Goal: Task Accomplishment & Management: Manage account settings

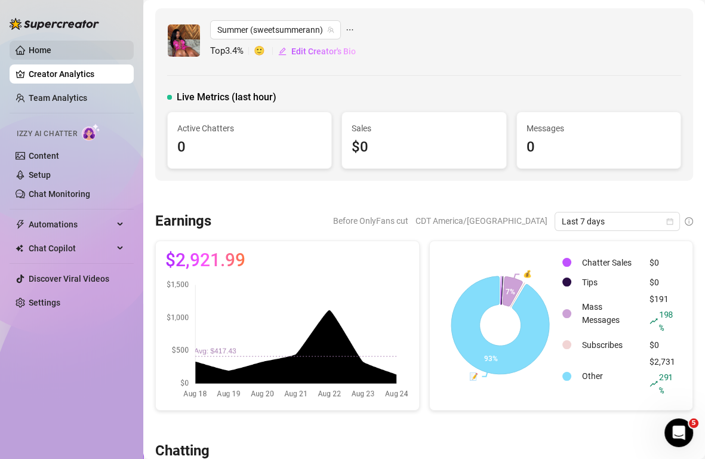
click at [41, 45] on link "Home" at bounding box center [40, 50] width 23 height 10
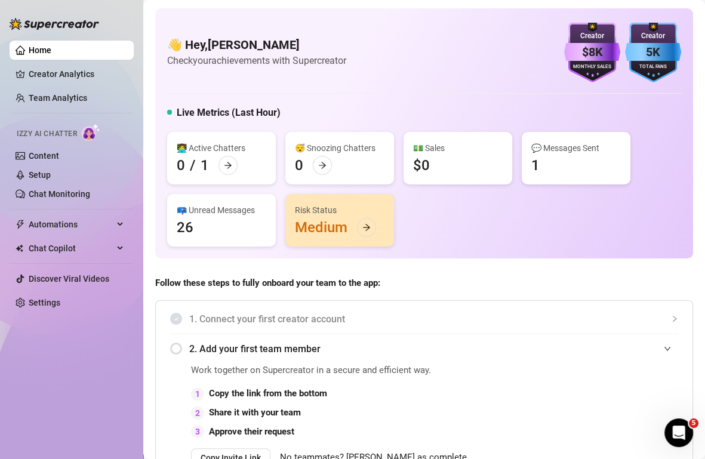
click at [496, 217] on div "👩‍💻 Active Chatters 0 / 1 😴 Snoozing Chatters 0 💵 Sales $0 💬 Messages Sent 1 📪 …" at bounding box center [424, 189] width 514 height 115
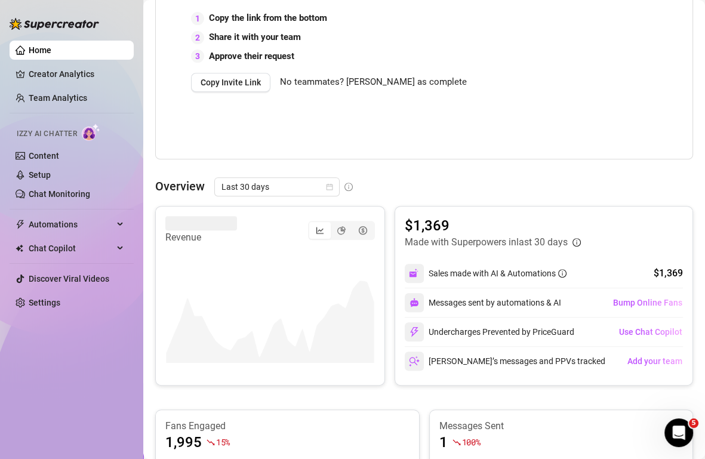
scroll to position [378, 0]
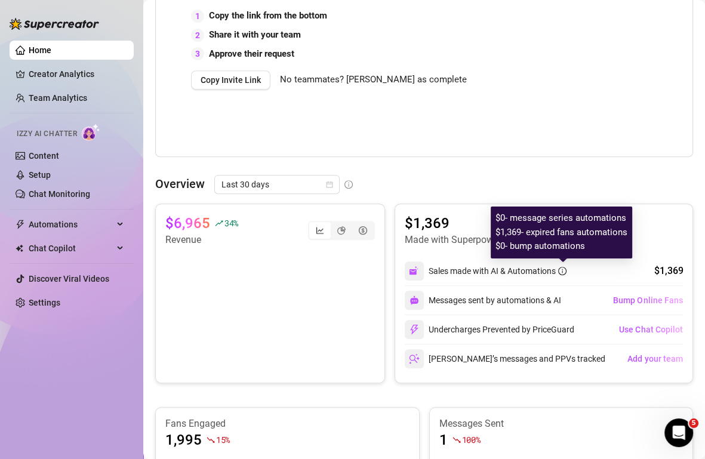
click at [563, 268] on icon "info-circle" at bounding box center [562, 270] width 1 height 4
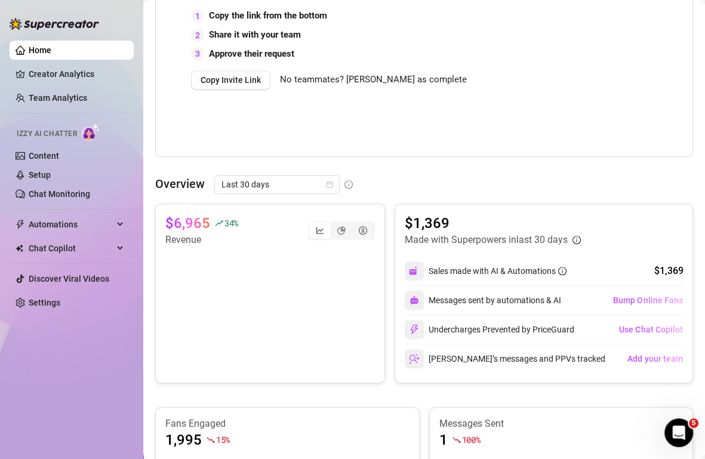
click at [408, 272] on div at bounding box center [414, 270] width 19 height 19
click at [61, 231] on span "Automations" at bounding box center [71, 224] width 85 height 19
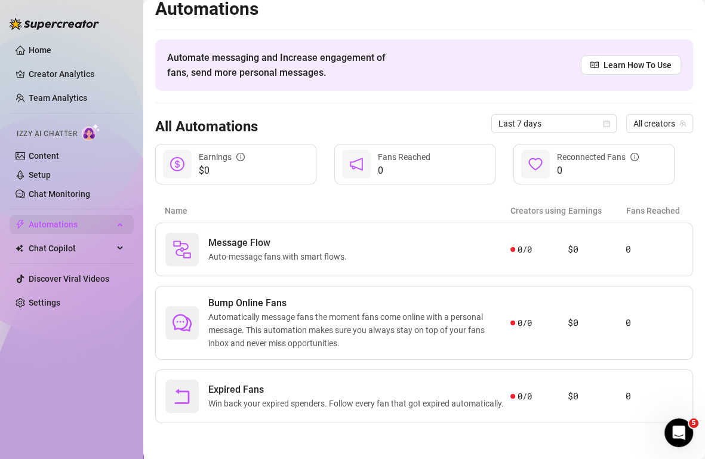
scroll to position [9, 0]
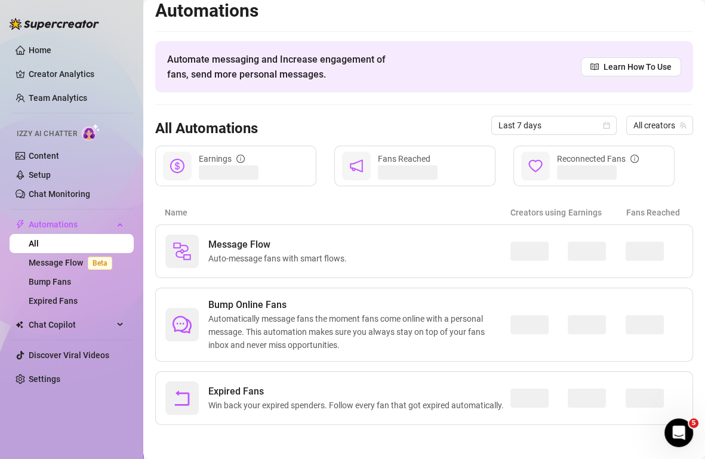
click at [391, 190] on div "Automations Automate messaging and Increase engagement of fans, send more perso…" at bounding box center [424, 211] width 538 height 425
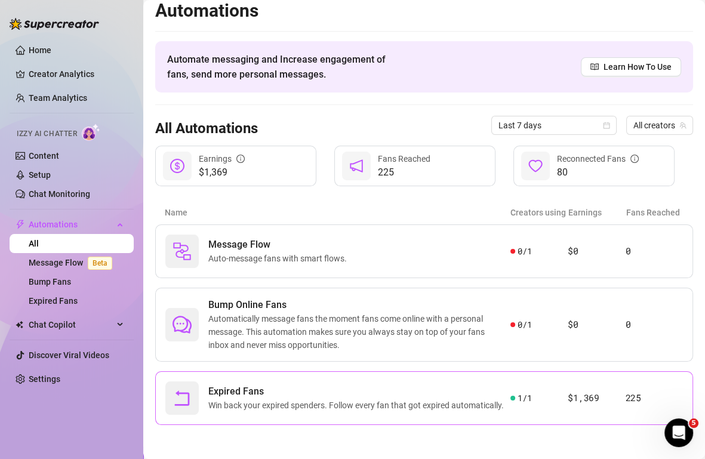
click at [457, 391] on span "Expired Fans" at bounding box center [358, 391] width 300 height 14
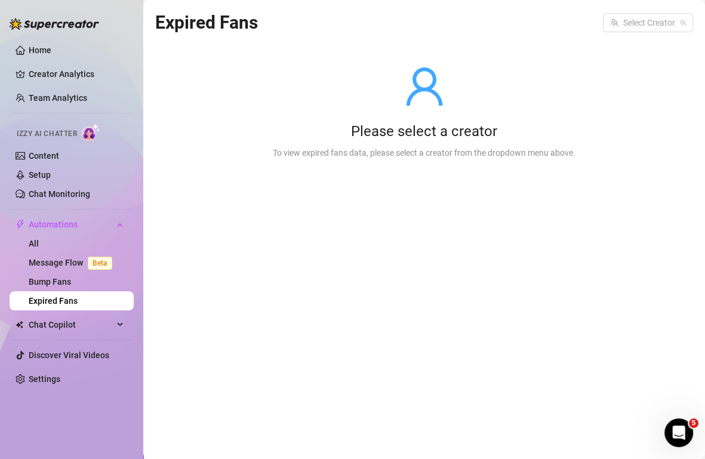
click at [652, 10] on div "Expired Fans Select Creator" at bounding box center [424, 22] width 538 height 28
click at [652, 21] on input "search" at bounding box center [642, 23] width 65 height 18
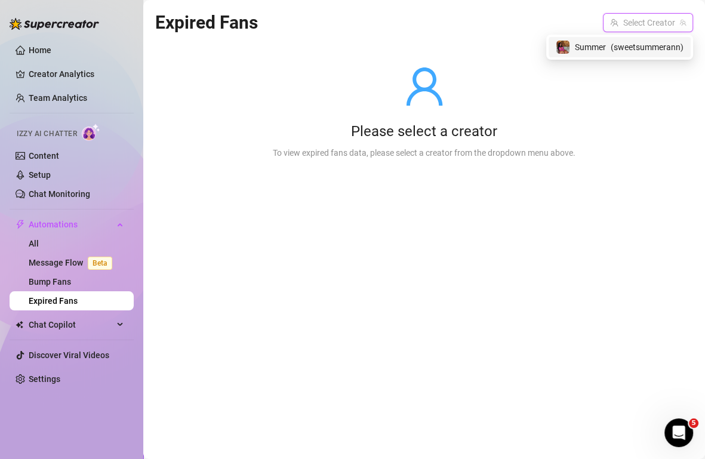
click at [619, 51] on span "( sweetsummerann )" at bounding box center [646, 47] width 73 height 13
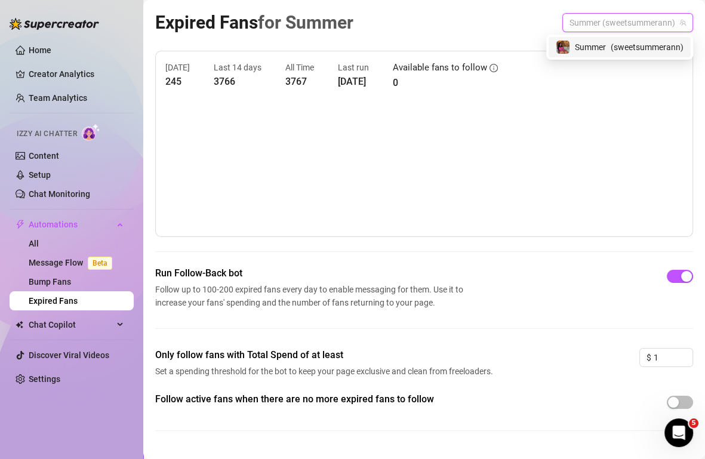
click at [418, 260] on div "[DATE] 245 Last 14 days 3766 All Time 3767 Last run [DATE] Available fans to fo…" at bounding box center [424, 250] width 538 height 399
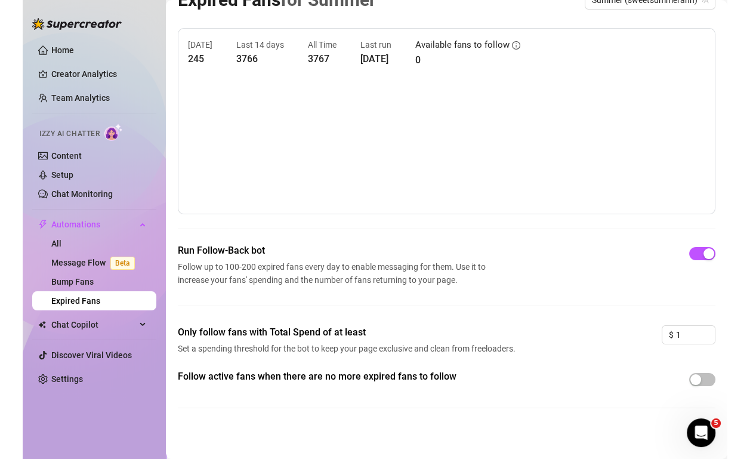
scroll to position [26, 0]
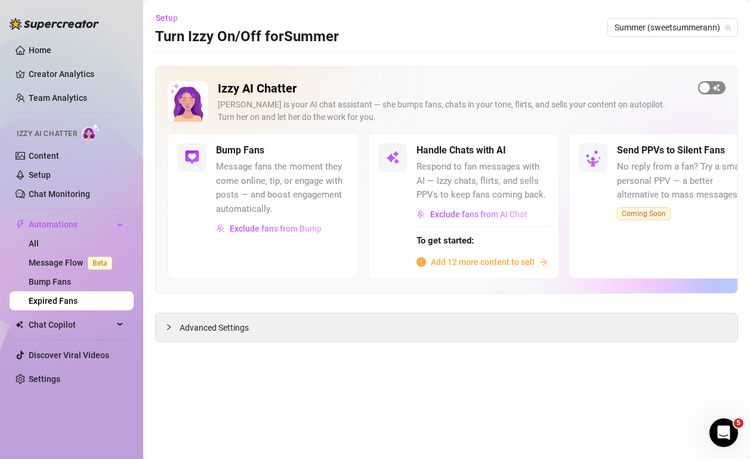
click at [704, 88] on span "button" at bounding box center [711, 87] width 27 height 13
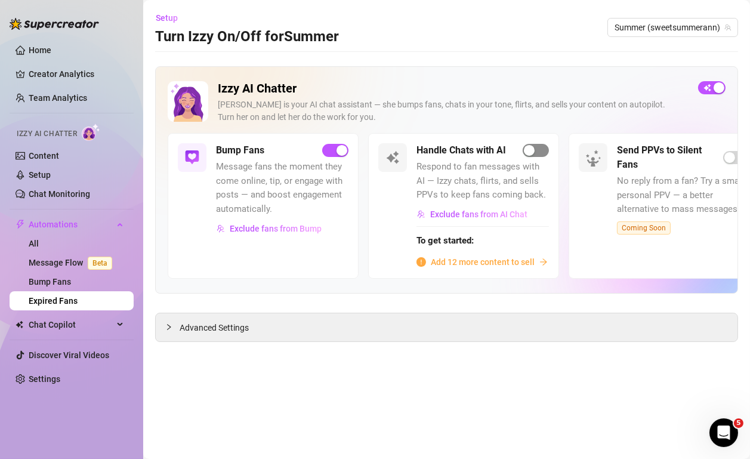
click at [527, 150] on div "button" at bounding box center [529, 150] width 11 height 11
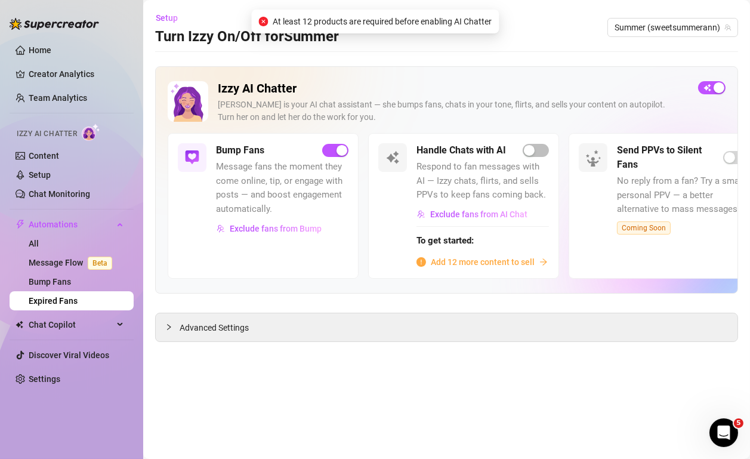
click at [496, 263] on span "Add 12 more content to sell" at bounding box center [483, 261] width 104 height 13
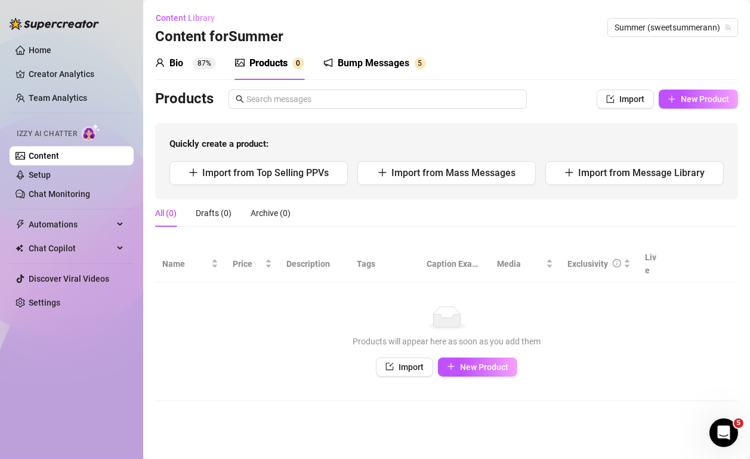
click at [170, 69] on div "Bio" at bounding box center [176, 63] width 14 height 14
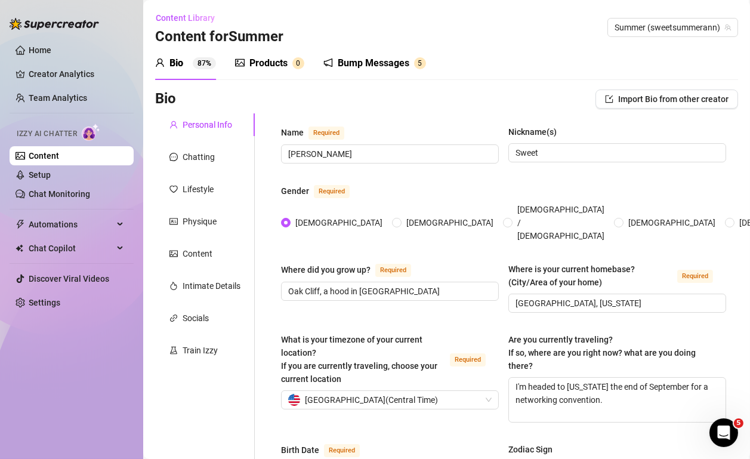
click at [363, 63] on div "Bump Messages" at bounding box center [374, 63] width 72 height 14
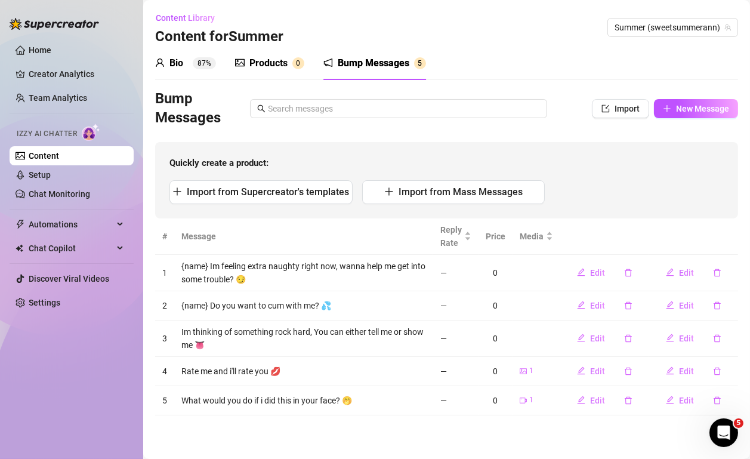
click at [47, 132] on span "Izzy AI Chatter" at bounding box center [47, 133] width 60 height 11
click at [49, 160] on link "Content" at bounding box center [44, 156] width 30 height 10
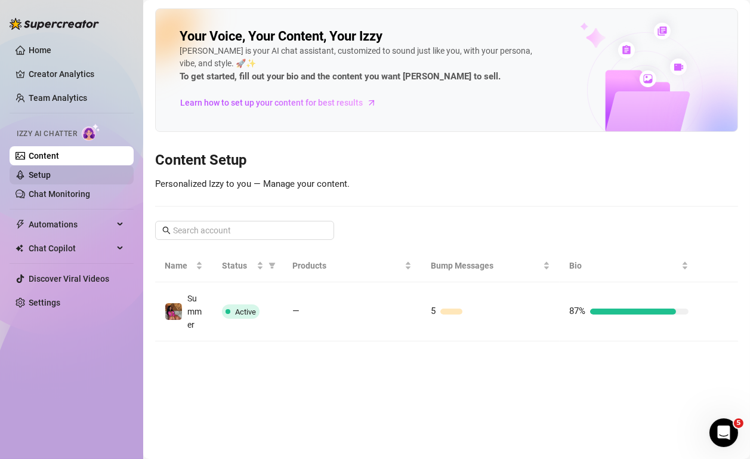
click at [49, 176] on link "Setup" at bounding box center [40, 175] width 22 height 10
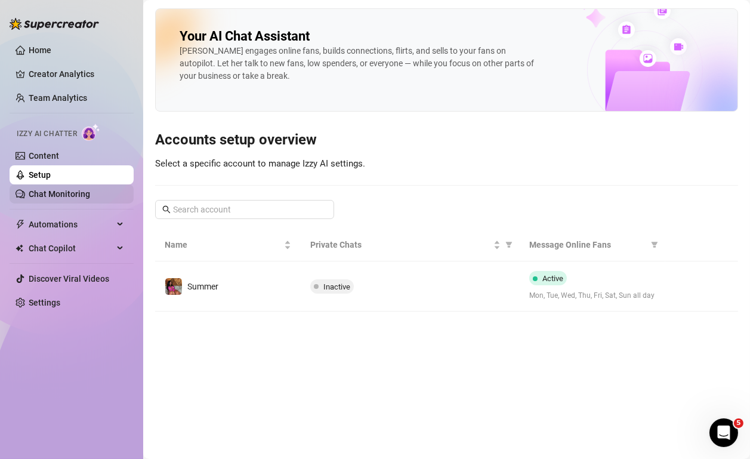
click at [54, 192] on link "Chat Monitoring" at bounding box center [59, 194] width 61 height 10
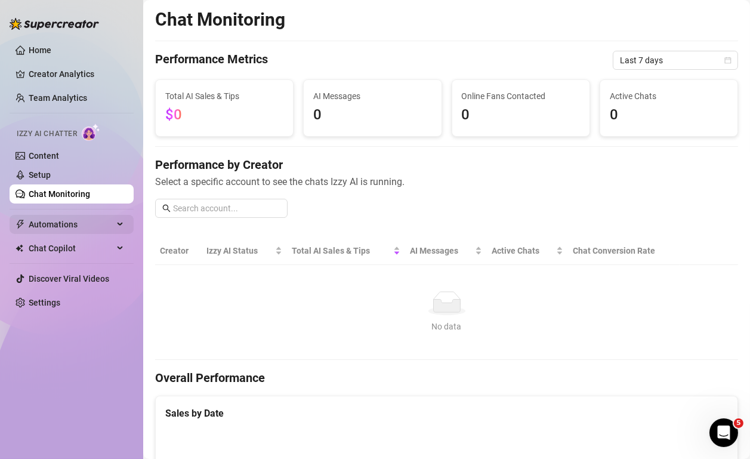
click at [72, 228] on span "Automations" at bounding box center [71, 224] width 85 height 19
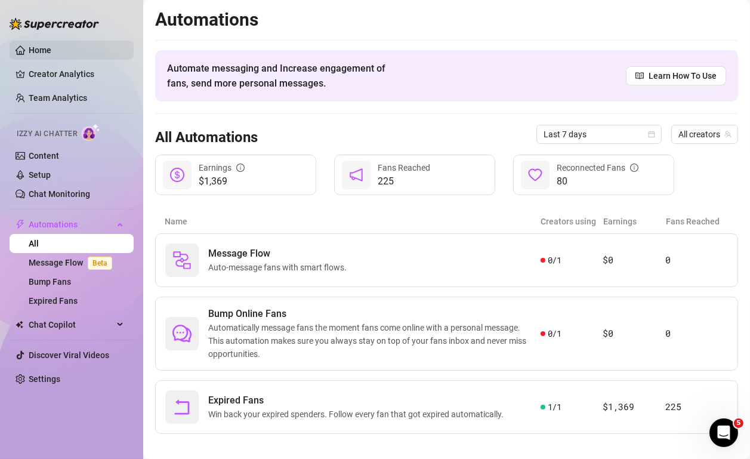
click at [51, 45] on link "Home" at bounding box center [40, 50] width 23 height 10
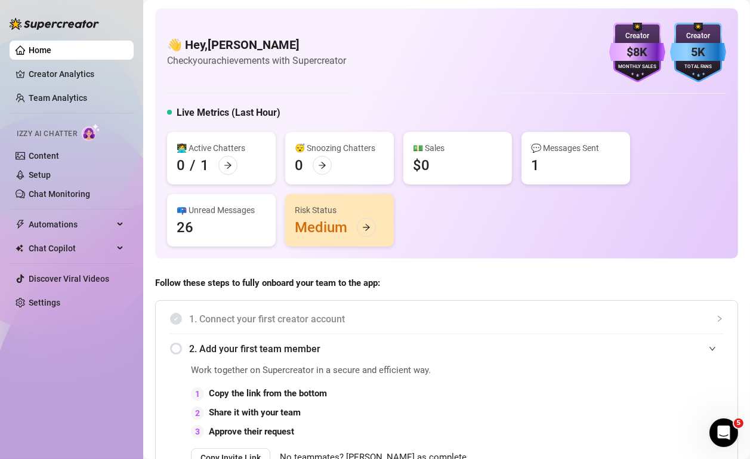
click at [61, 129] on span "Izzy AI Chatter" at bounding box center [47, 133] width 60 height 11
